Goal: Task Accomplishment & Management: Manage account settings

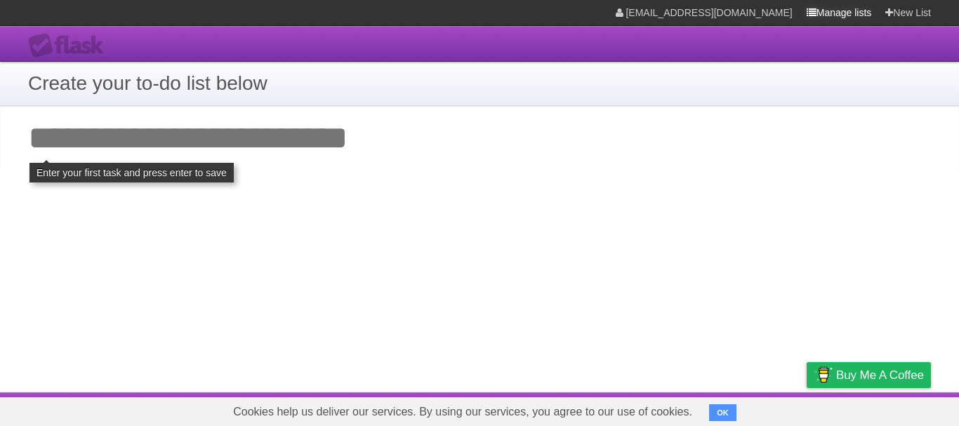
click at [832, 4] on link "Manage lists" at bounding box center [838, 12] width 65 height 25
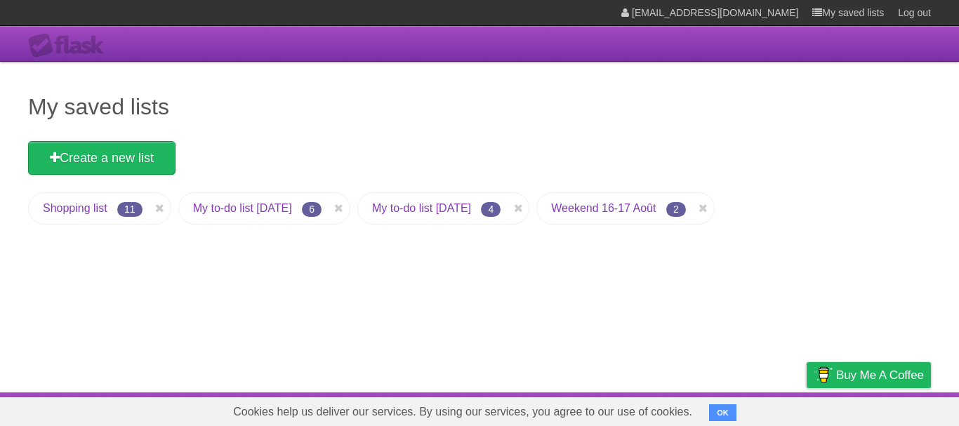
click at [637, 209] on link "Weekend 16-17 Août" at bounding box center [603, 208] width 105 height 12
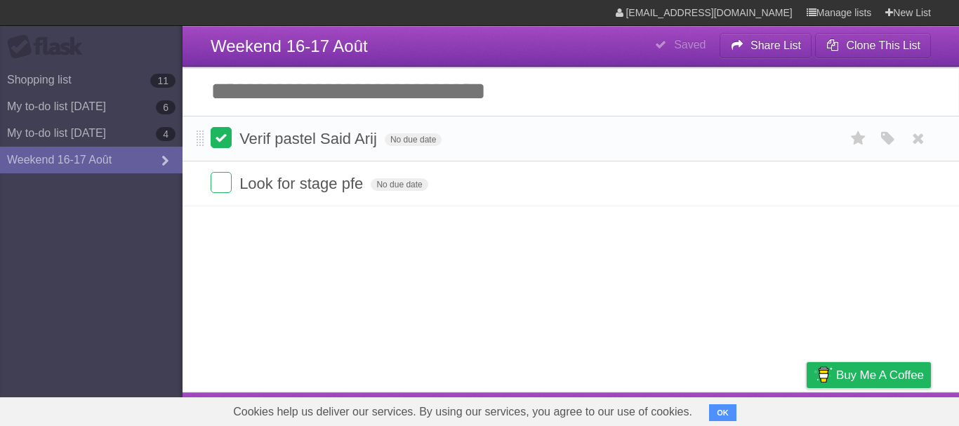
click at [222, 141] on label at bounding box center [221, 137] width 21 height 21
click at [224, 146] on label at bounding box center [221, 137] width 21 height 21
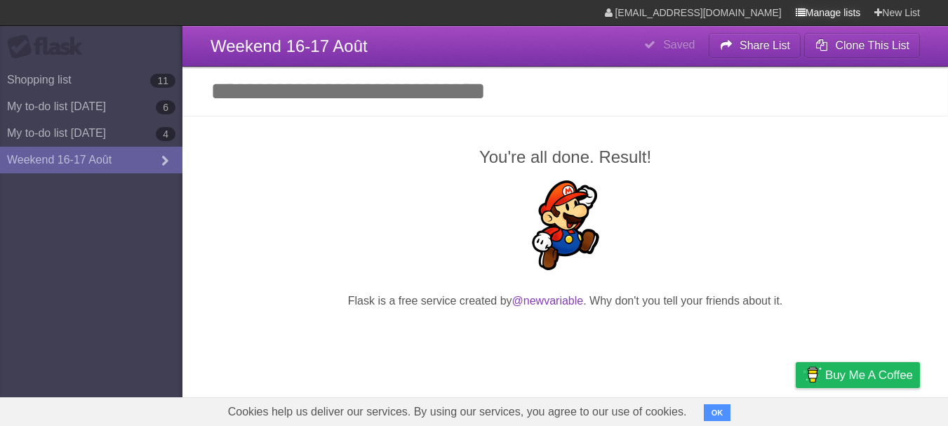
click at [811, 15] on link "Manage lists" at bounding box center [828, 12] width 65 height 25
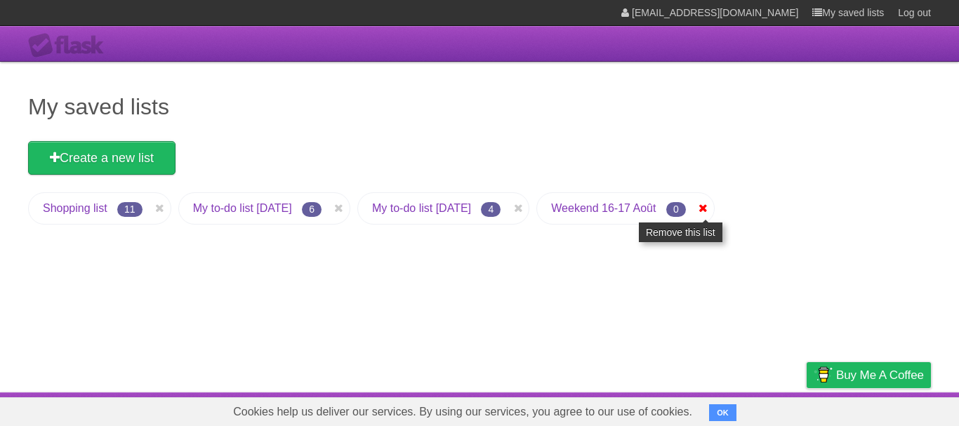
click at [710, 211] on icon at bounding box center [703, 208] width 14 height 17
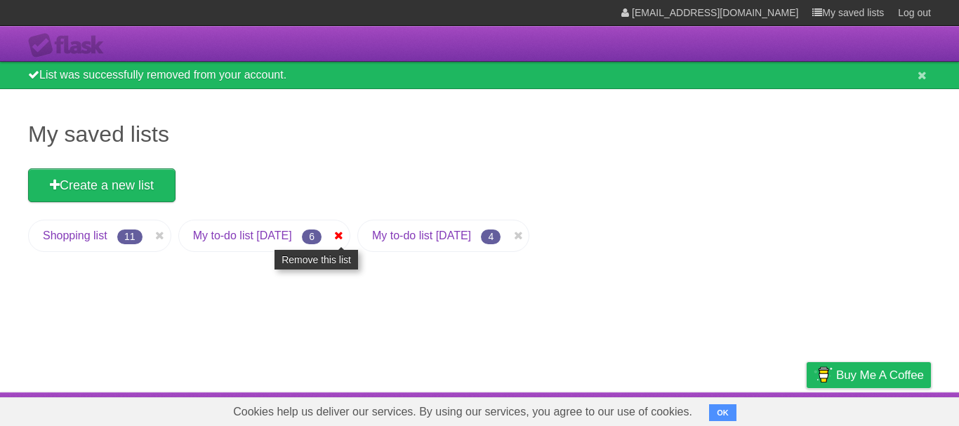
click at [346, 241] on icon at bounding box center [339, 235] width 14 height 17
click at [346, 235] on icon at bounding box center [339, 235] width 14 height 17
